Goal: Task Accomplishment & Management: Use online tool/utility

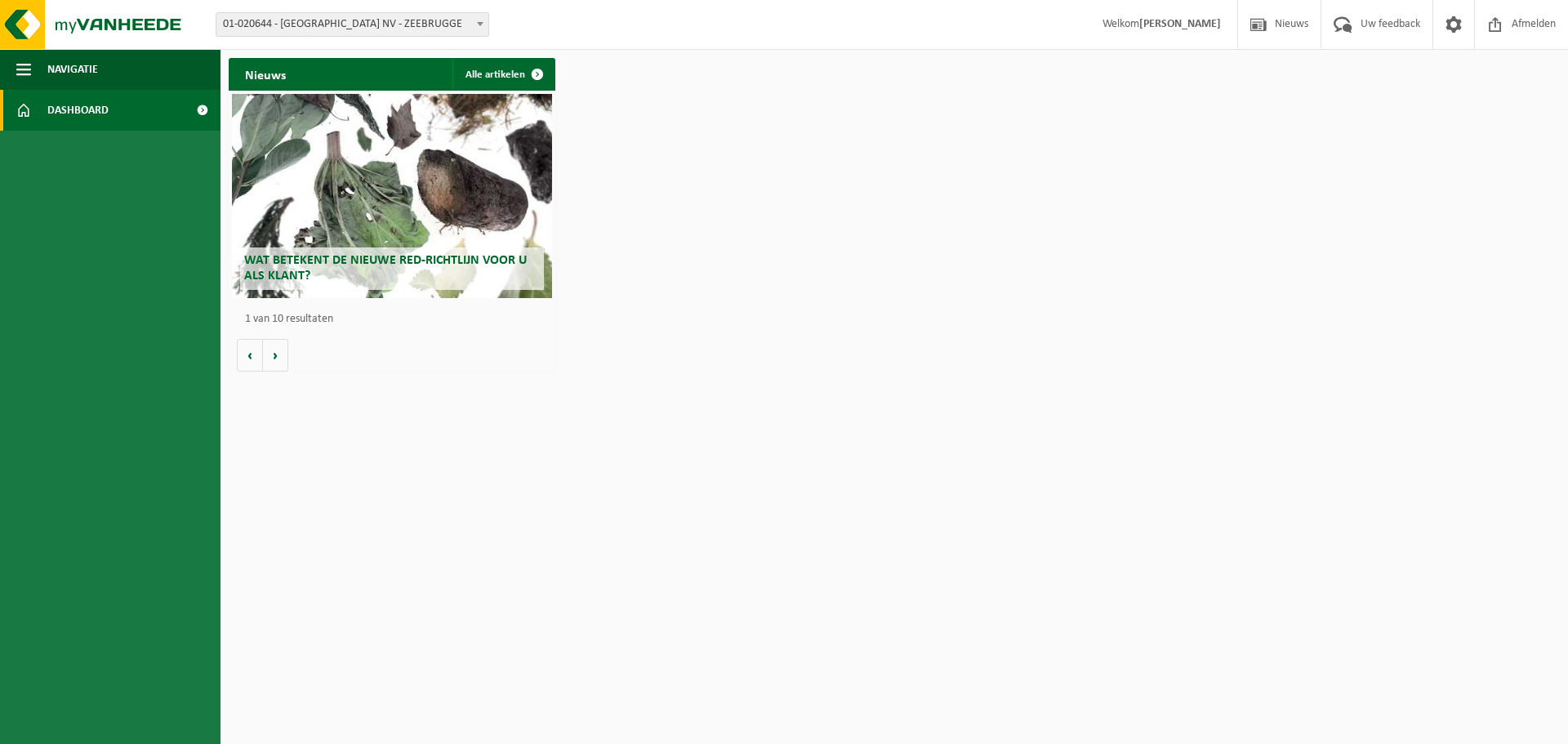
click at [393, 261] on span "Wat betekent de nieuwe RED-richtlijn voor u als klant?" at bounding box center [385, 268] width 283 height 29
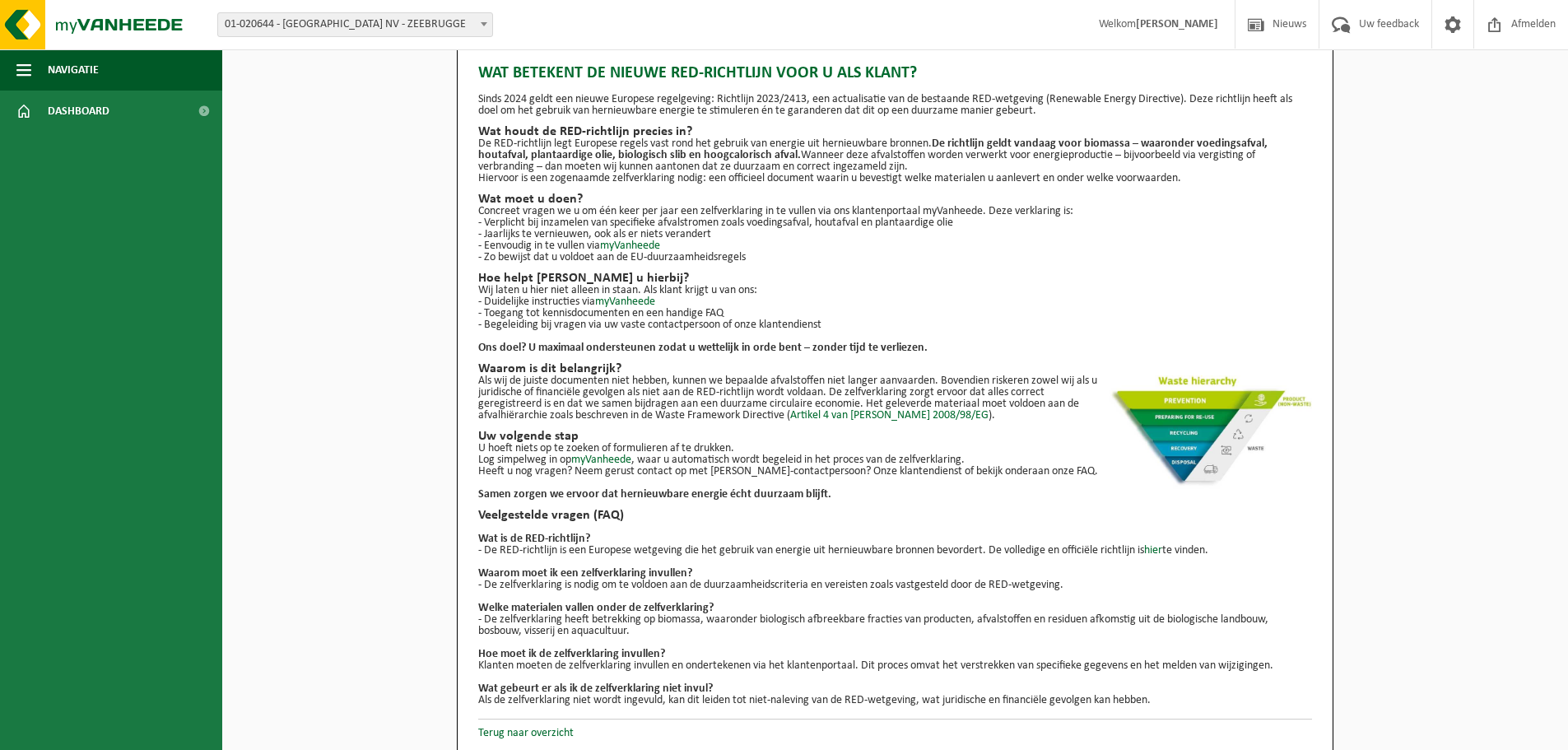
scroll to position [30, 0]
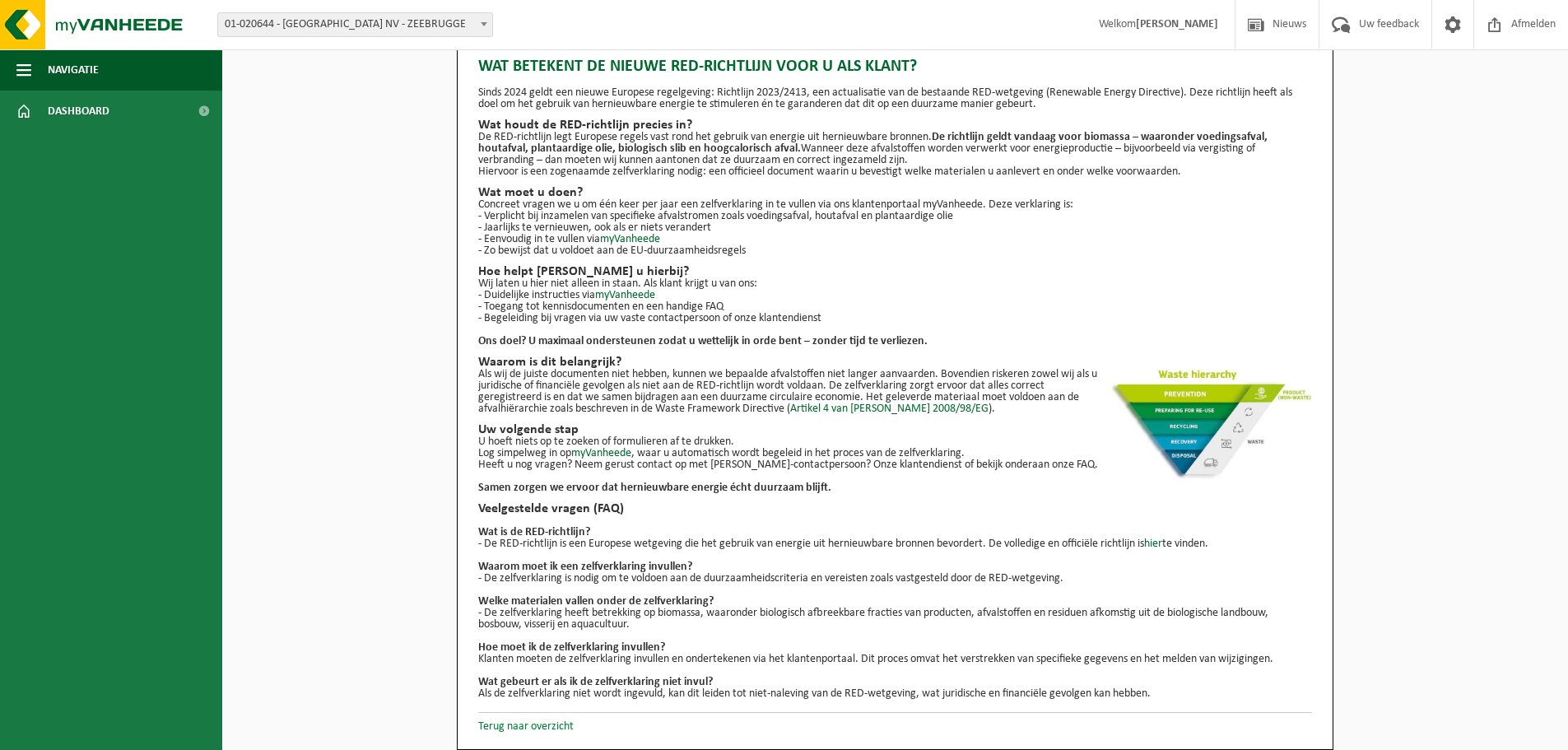
click at [497, 726] on link "Terug naar overzicht" at bounding box center [526, 726] width 96 height 12
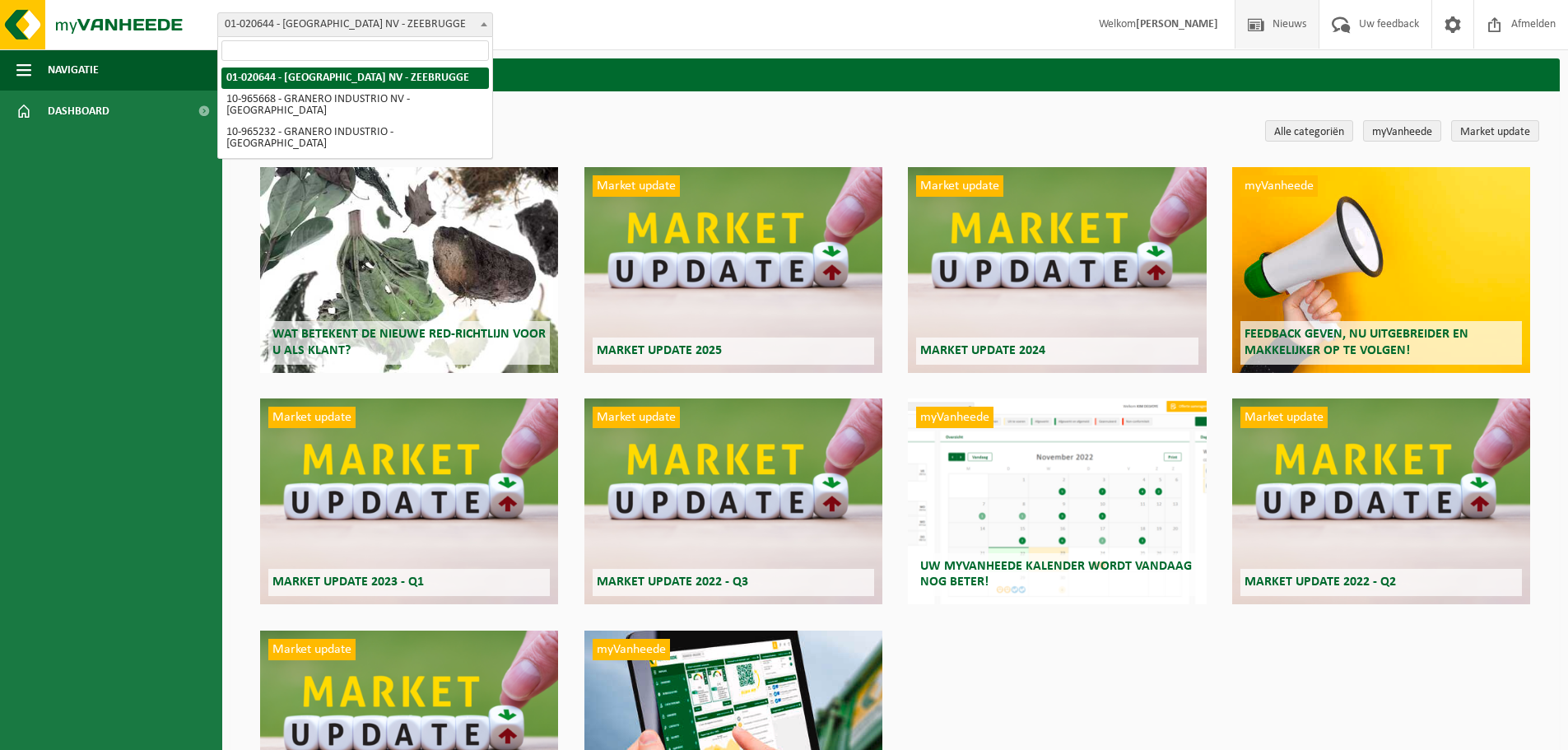
click at [481, 21] on span at bounding box center [484, 24] width 17 height 21
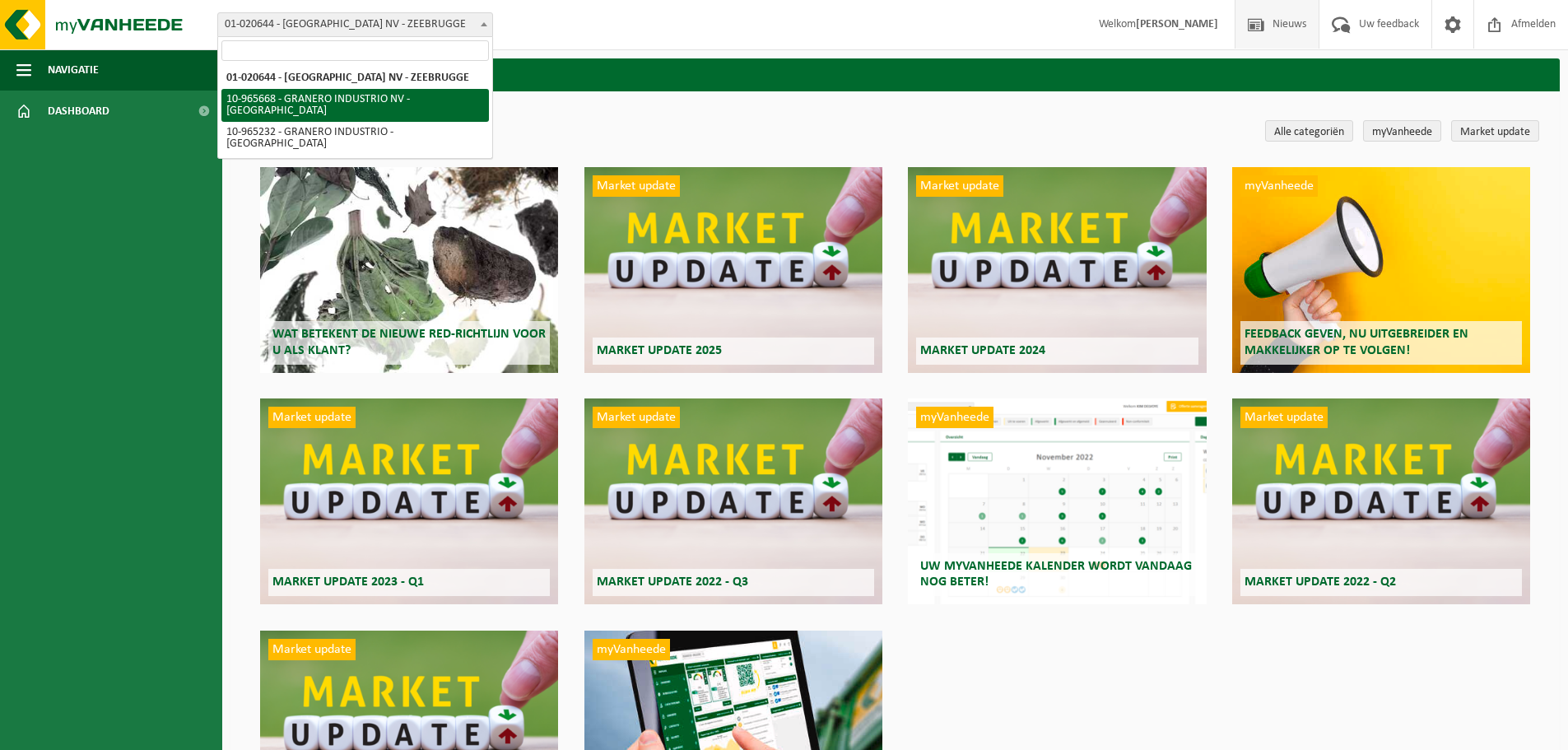
select select "152486"
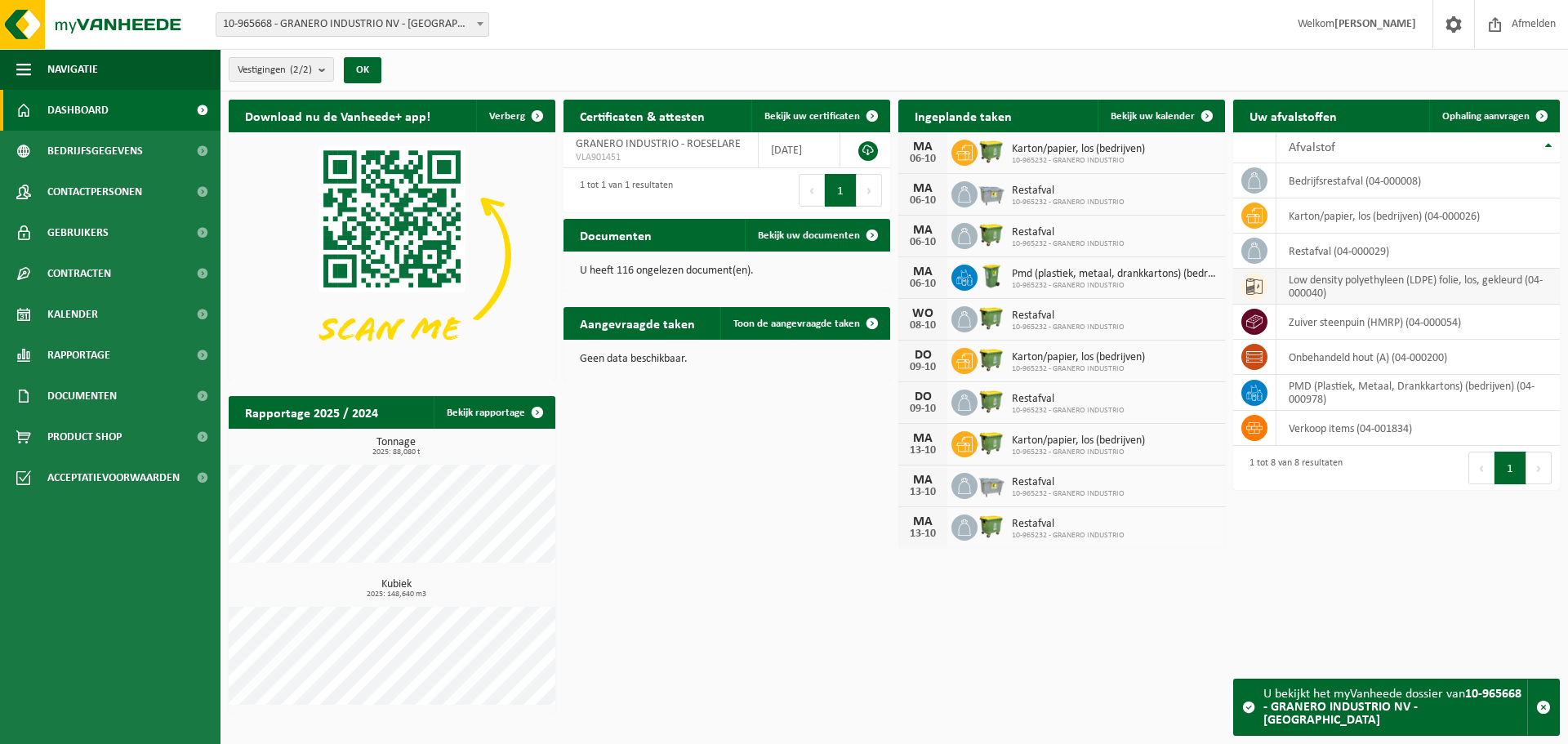
click at [1261, 286] on icon at bounding box center [1255, 287] width 16 height 16
click at [1321, 288] on td "low density polyethyleen (LDPE) folie, los, gekleurd (04-000040)" at bounding box center [1418, 287] width 284 height 36
click at [1494, 113] on span "Ophaling aanvragen" at bounding box center [1486, 116] width 88 height 11
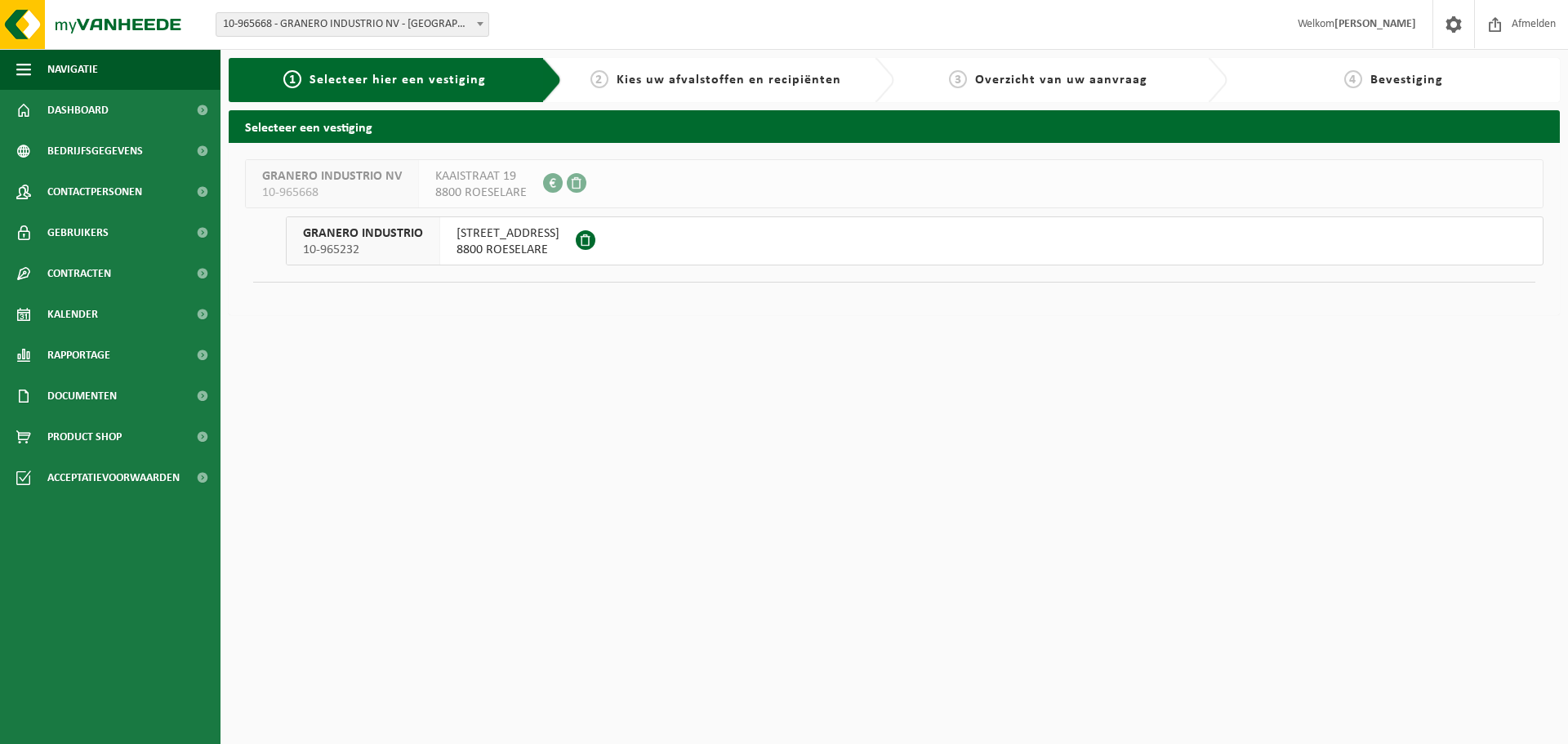
click at [516, 239] on span "TRAKELWEG 4" at bounding box center [508, 234] width 103 height 16
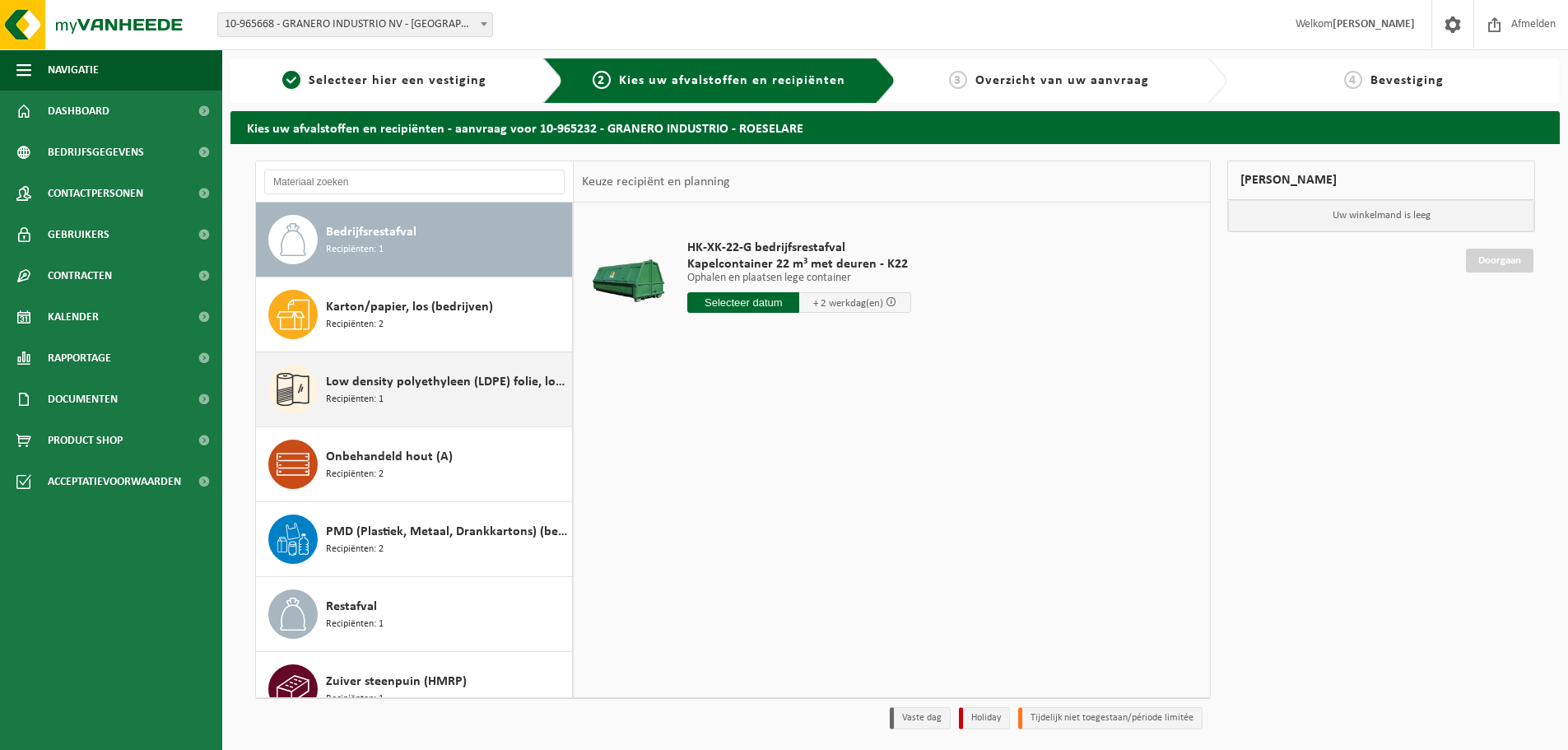
click at [396, 381] on span "Low density polyethyleen (LDPE) folie, los, gekleurd" at bounding box center [447, 382] width 242 height 20
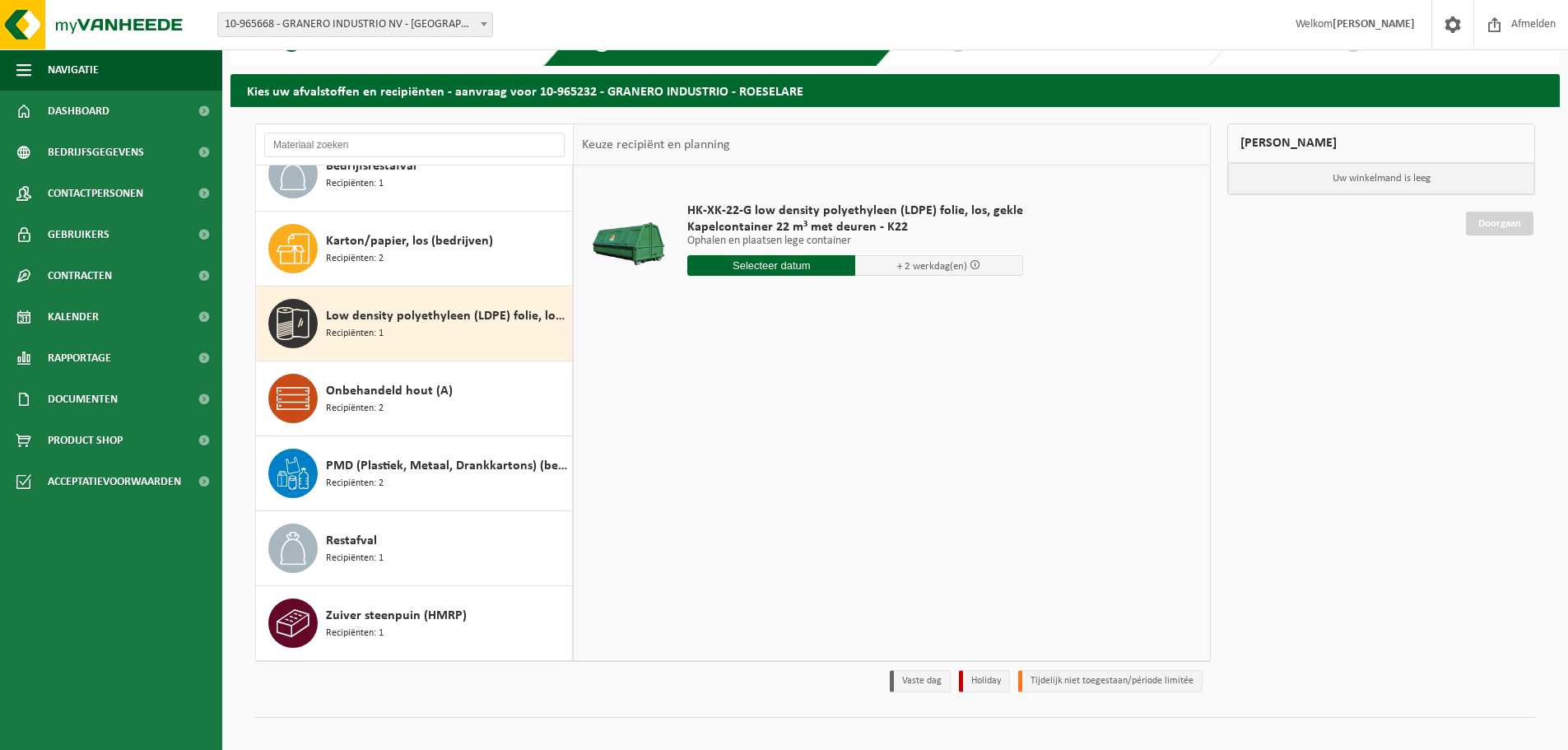
scroll to position [55, 0]
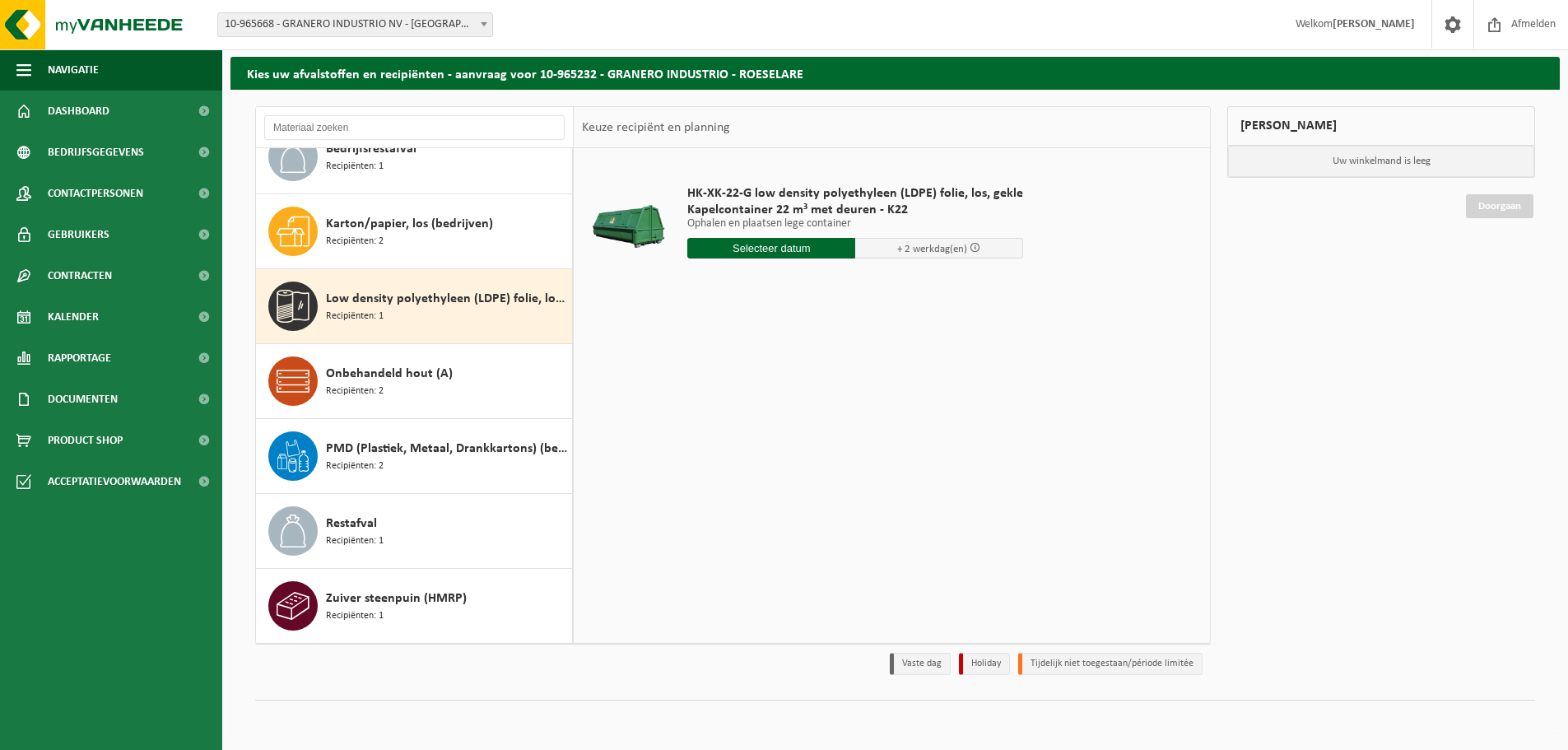
click at [824, 251] on input "text" at bounding box center [771, 248] width 168 height 21
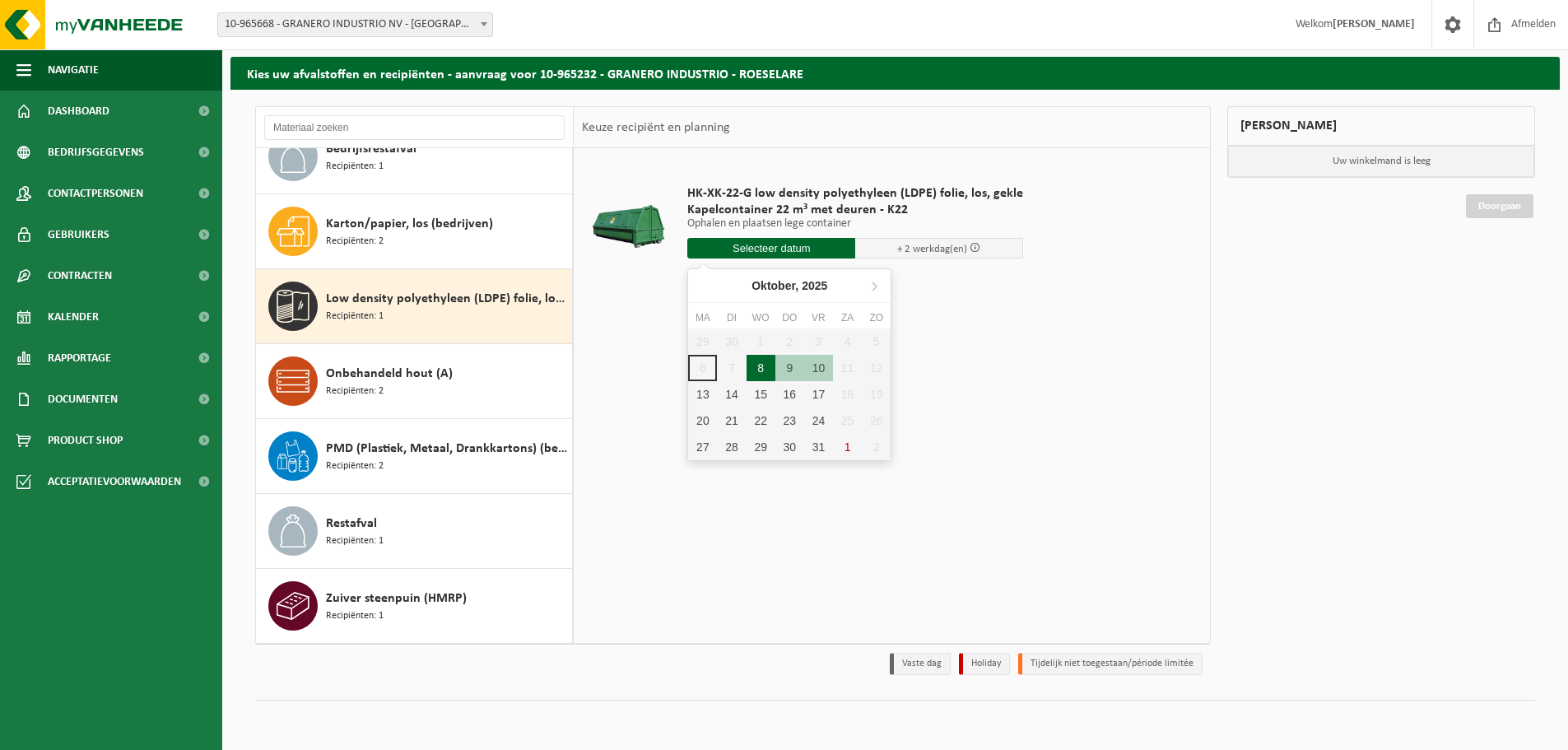
click at [763, 364] on div "8" at bounding box center [761, 368] width 29 height 26
type input "Van 2025-10-08"
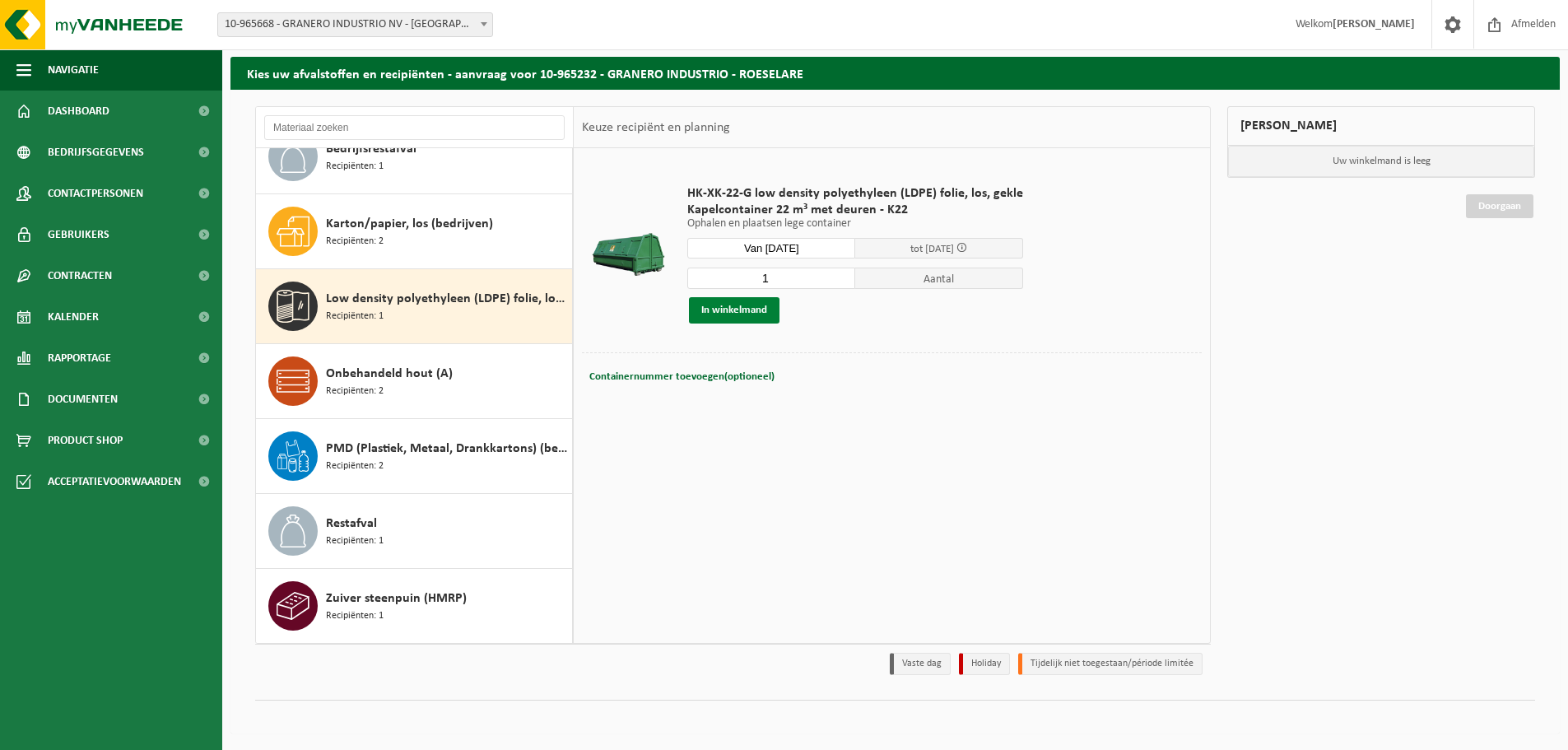
click at [741, 310] on button "In winkelmand" at bounding box center [734, 311] width 91 height 26
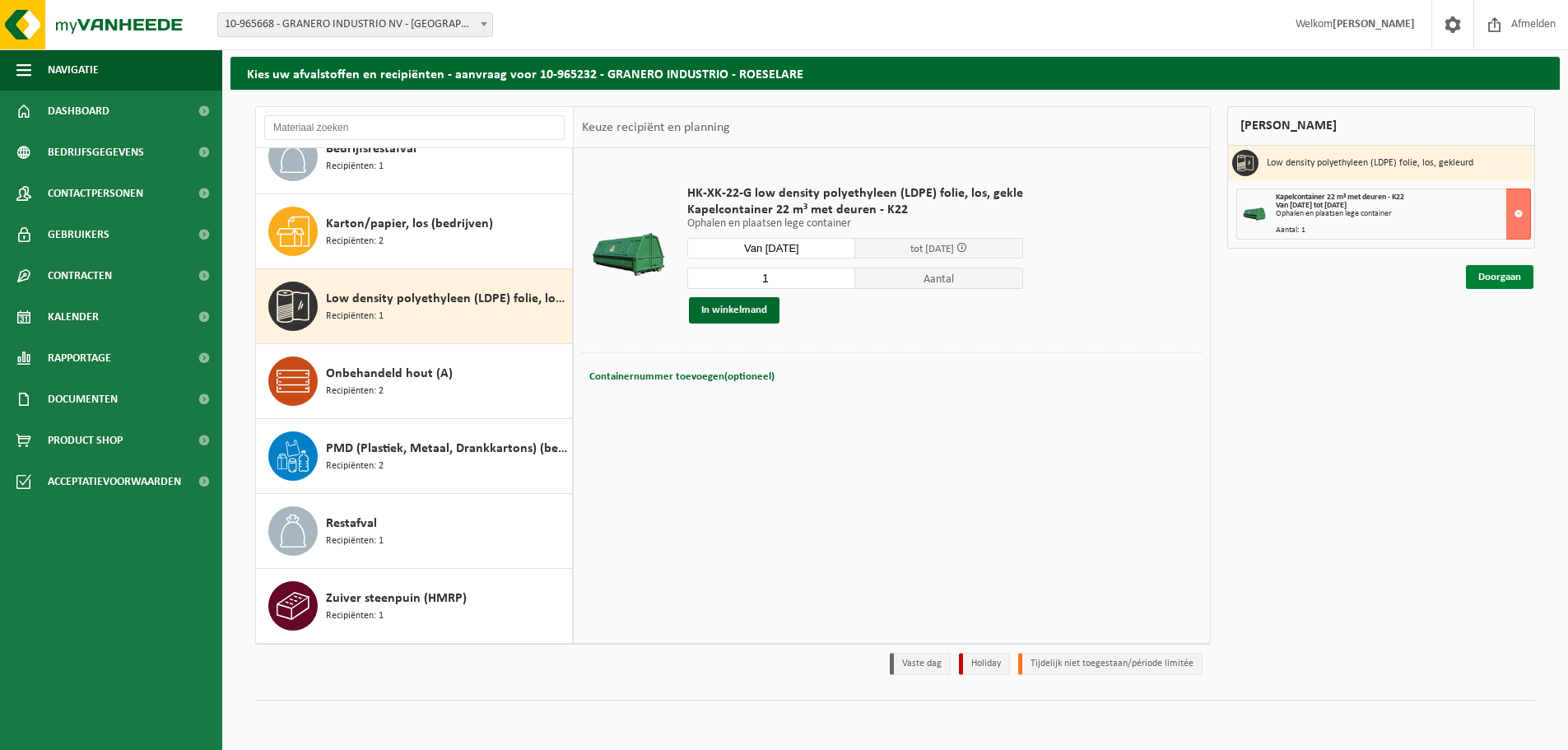
click at [1505, 275] on link "Doorgaan" at bounding box center [1500, 277] width 68 height 24
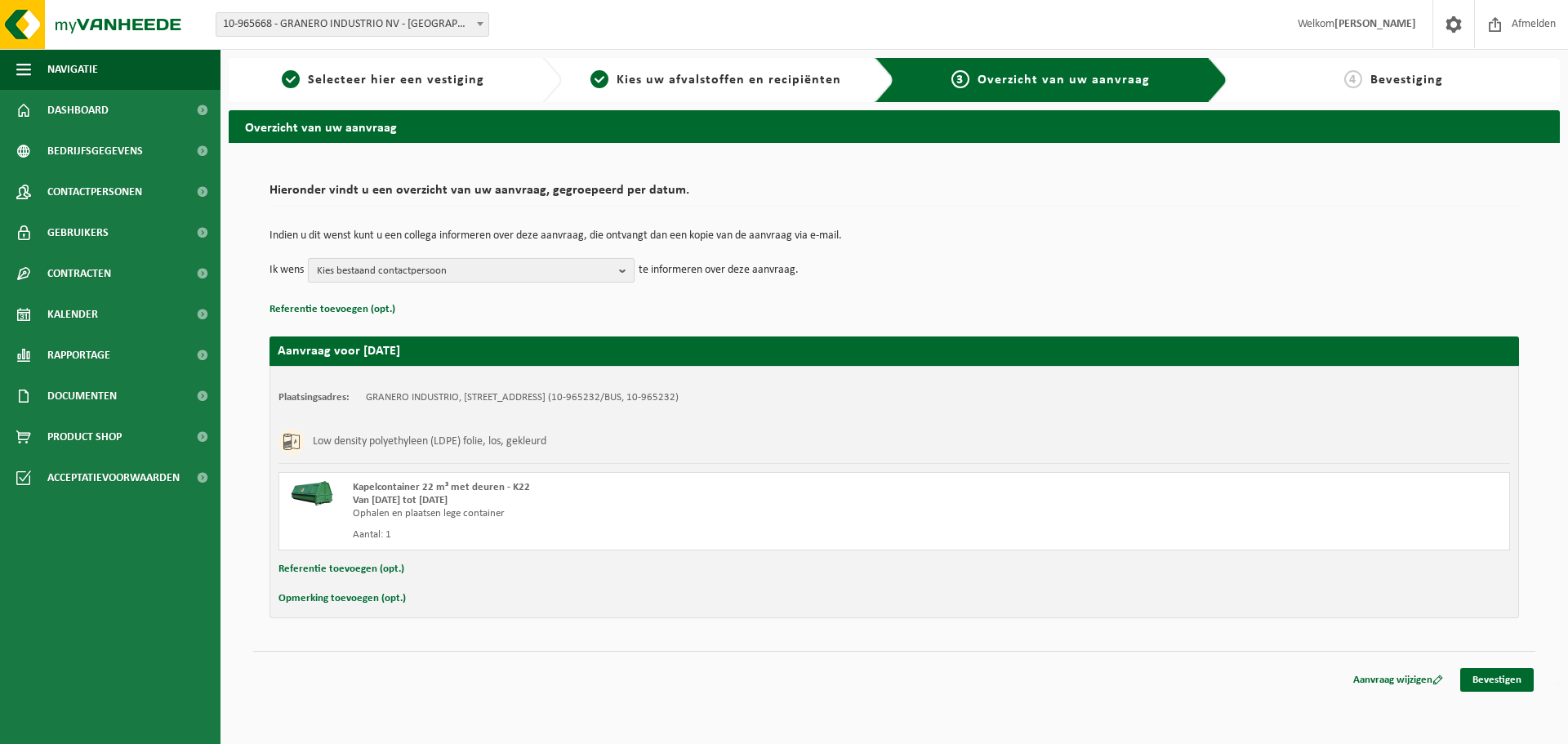
click at [627, 270] on b "button" at bounding box center [626, 270] width 15 height 23
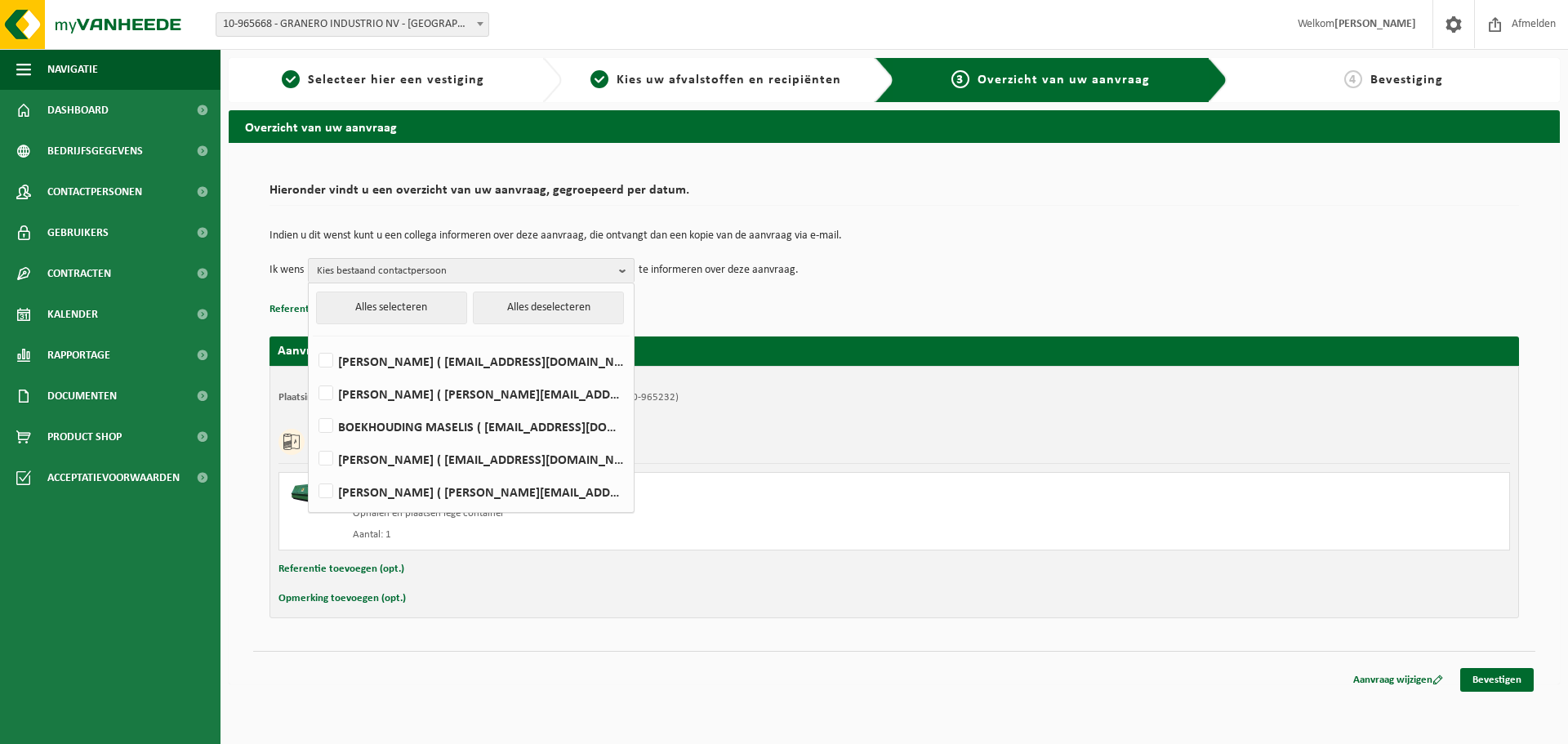
click at [816, 303] on p "Referentie toevoegen (opt.)" at bounding box center [894, 310] width 1250 height 21
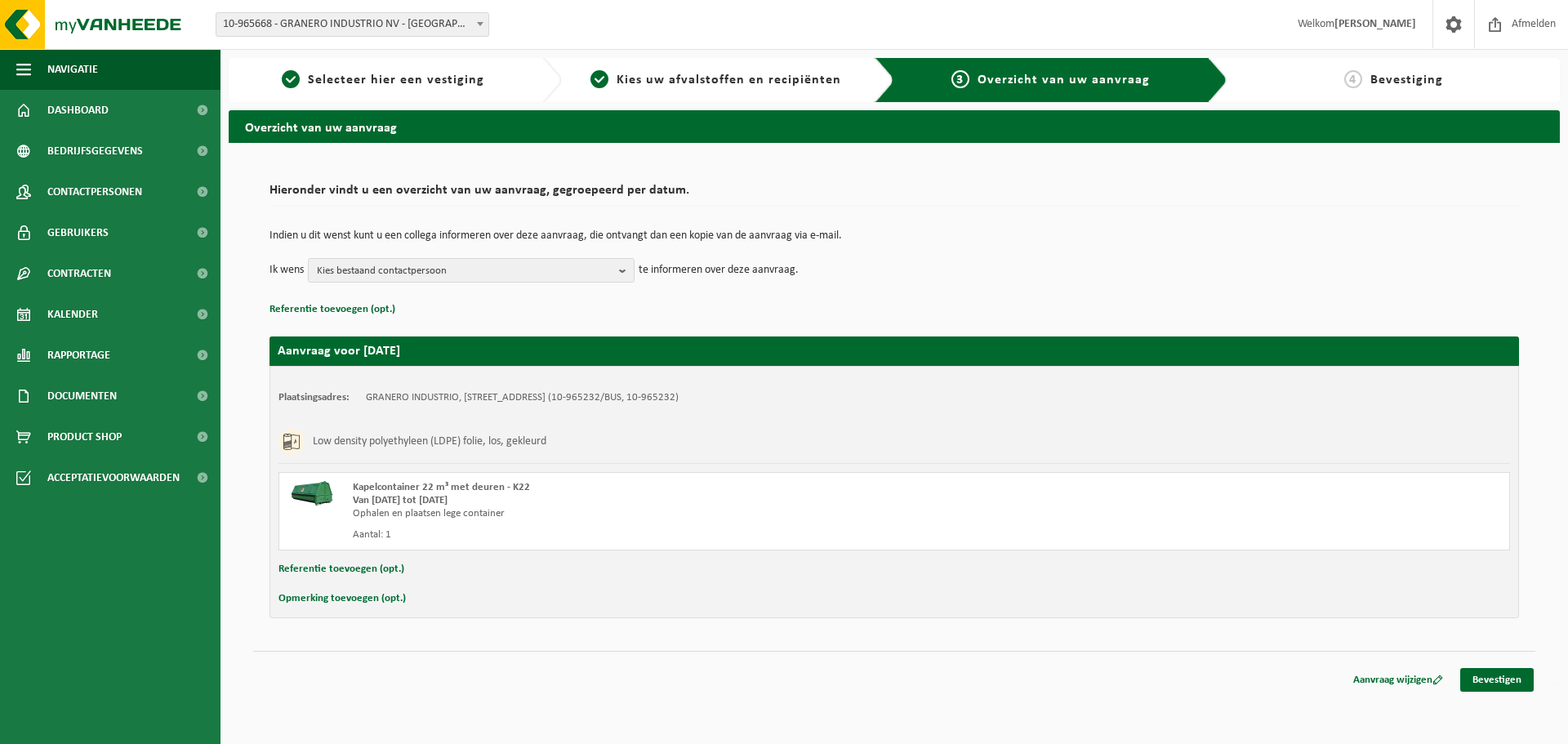
click at [389, 598] on button "Opmerking toevoegen (opt.)" at bounding box center [342, 598] width 127 height 21
click at [405, 603] on input "text" at bounding box center [925, 600] width 1135 height 25
type input "d"
type input "container bevat restafval ! De container moet na lediging niet terug gebracht w…"
click at [1501, 684] on link "Bevestigen" at bounding box center [1498, 683] width 74 height 24
